Goal: Register for event/course

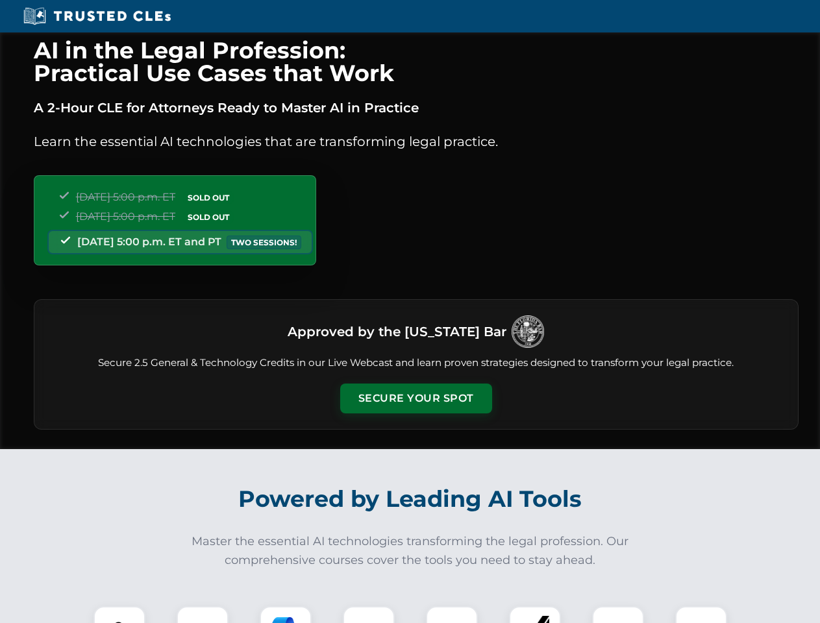
click at [415, 399] on button "Secure Your Spot" at bounding box center [416, 399] width 152 height 30
click at [119, 615] on img at bounding box center [120, 632] width 38 height 38
click at [203, 615] on div at bounding box center [203, 632] width 52 height 52
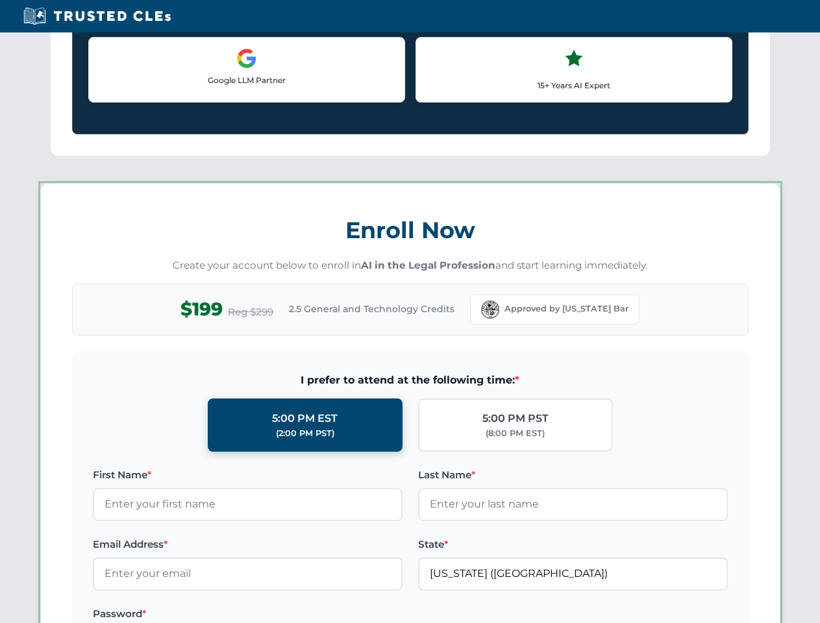
click at [369, 615] on label "Password *" at bounding box center [248, 614] width 310 height 16
